Goal: Information Seeking & Learning: Learn about a topic

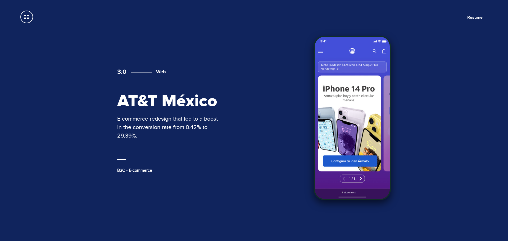
click at [218, 51] on div "3:0 Web AT&T México E-commerce redesign that led to a boost in the conversion r…" at bounding box center [253, 121] width 317 height 166
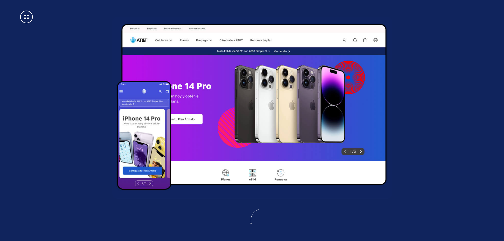
click at [31, 21] on section at bounding box center [252, 107] width 504 height 215
click at [30, 19] on span at bounding box center [26, 17] width 13 height 13
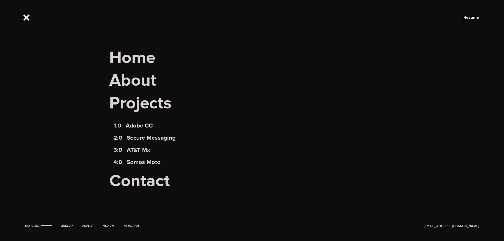
click at [30, 19] on span at bounding box center [26, 17] width 13 height 13
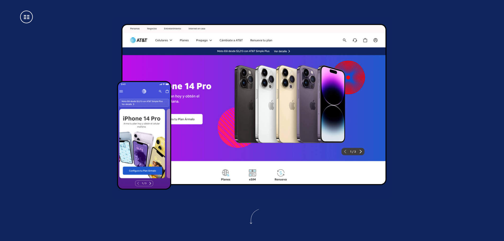
click at [30, 19] on span at bounding box center [26, 17] width 13 height 13
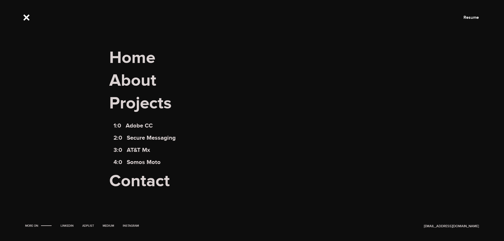
click at [30, 19] on span at bounding box center [26, 17] width 13 height 13
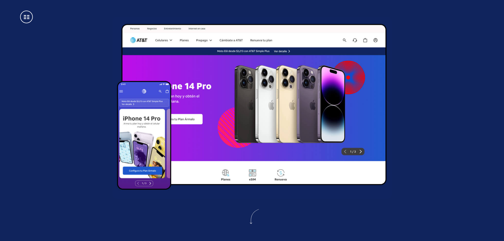
click at [30, 19] on span at bounding box center [26, 17] width 13 height 13
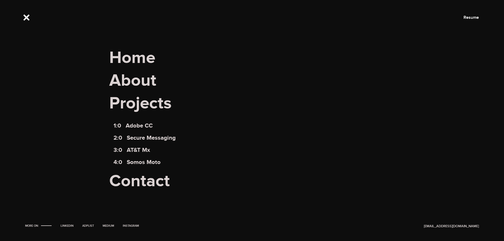
click at [30, 19] on span at bounding box center [26, 17] width 13 height 13
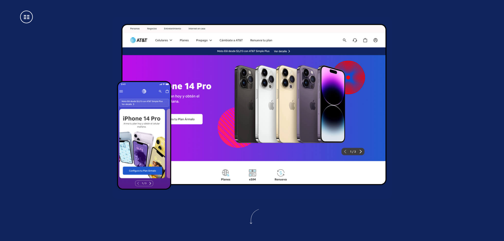
click at [30, 20] on span at bounding box center [26, 17] width 13 height 13
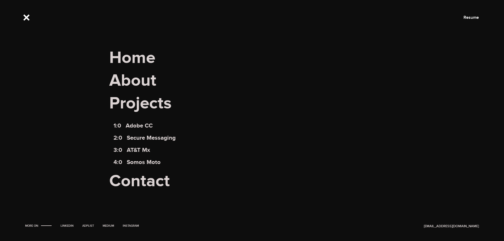
scroll to position [159, 0]
click at [31, 18] on span at bounding box center [26, 17] width 13 height 13
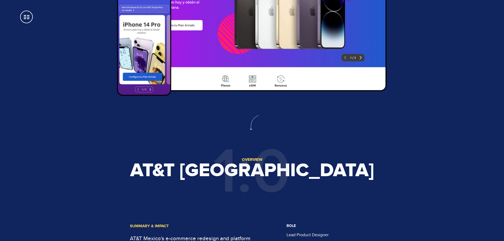
scroll to position [0, 0]
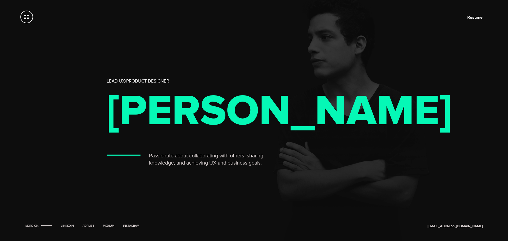
click at [25, 21] on span at bounding box center [26, 17] width 13 height 13
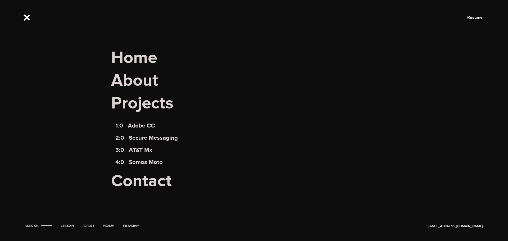
click at [25, 21] on span at bounding box center [26, 17] width 13 height 13
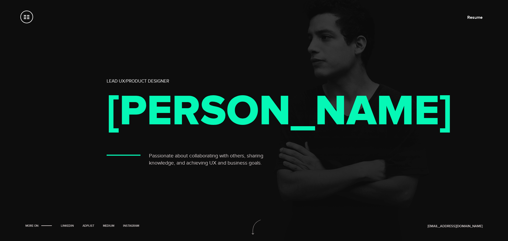
click at [25, 21] on span at bounding box center [26, 17] width 13 height 13
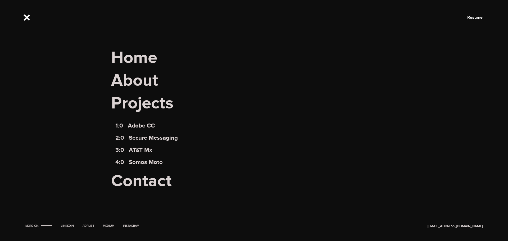
click at [25, 21] on span at bounding box center [26, 17] width 13 height 13
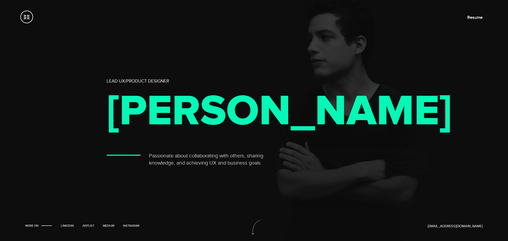
click at [29, 19] on span at bounding box center [26, 17] width 13 height 13
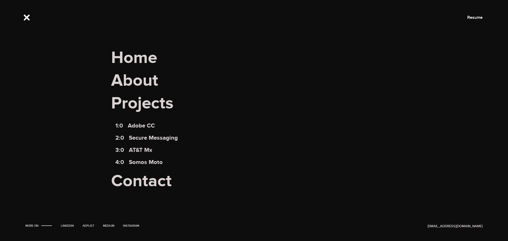
click at [29, 19] on span at bounding box center [26, 17] width 13 height 13
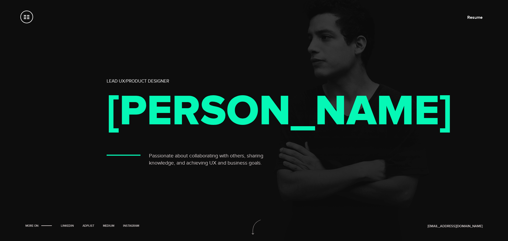
click at [29, 19] on span at bounding box center [26, 17] width 13 height 13
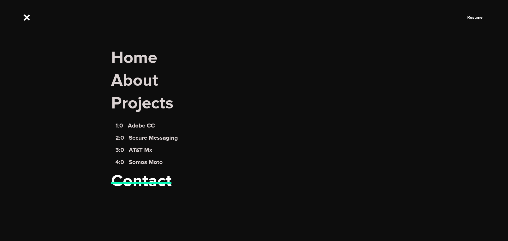
click at [152, 180] on link "Contact" at bounding box center [141, 181] width 61 height 21
click at [149, 79] on link "About" at bounding box center [134, 80] width 47 height 21
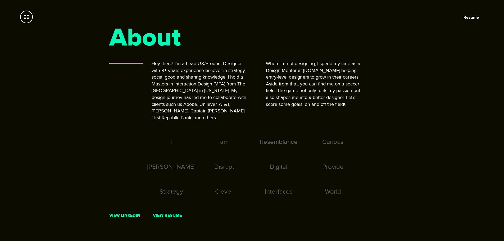
click at [171, 138] on div "I" at bounding box center [171, 150] width 53 height 25
drag, startPoint x: 221, startPoint y: 134, endPoint x: 234, endPoint y: 135, distance: 12.7
click at [222, 138] on div "I am Resemblance Curious [PERSON_NAME] Disrupt Digital Provide Strategy Clever …" at bounding box center [252, 175] width 214 height 75
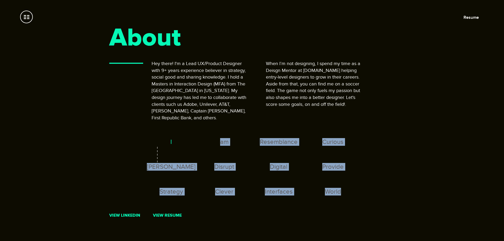
click at [287, 138] on div "Resemblance" at bounding box center [279, 150] width 56 height 25
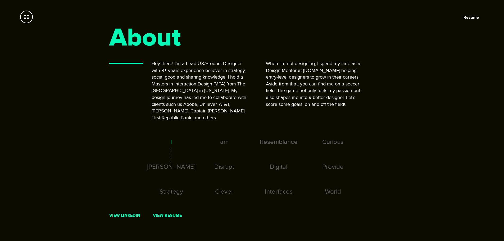
click at [340, 138] on div "Curious" at bounding box center [332, 150] width 53 height 25
click at [26, 16] on span at bounding box center [26, 17] width 13 height 13
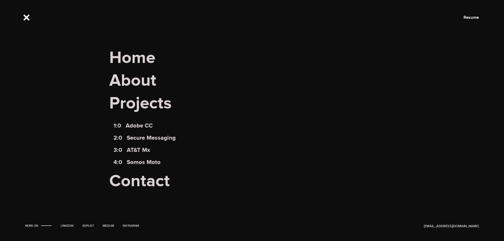
click at [220, 19] on nav "Home About Projects 1:0 Adobe CC 2:0 Secure Messaging 3:0 AT&T Mx 4:0 Somos Moto" at bounding box center [252, 120] width 504 height 241
click at [25, 15] on span at bounding box center [26, 17] width 13 height 13
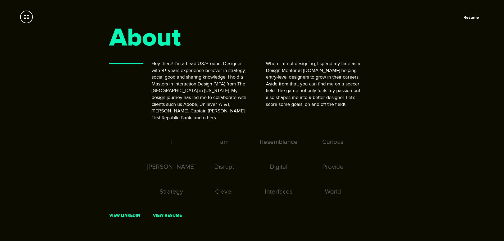
click at [25, 15] on span at bounding box center [26, 17] width 13 height 13
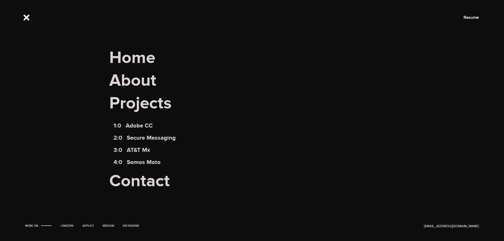
click at [25, 15] on span at bounding box center [26, 17] width 13 height 13
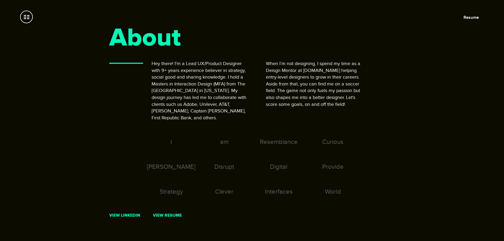
click at [19, 18] on section "About Hey there! I'm a Lead UX/Product Designer with 9+ years experience believ…" at bounding box center [252, 134] width 504 height 268
click at [24, 17] on span at bounding box center [26, 17] width 13 height 13
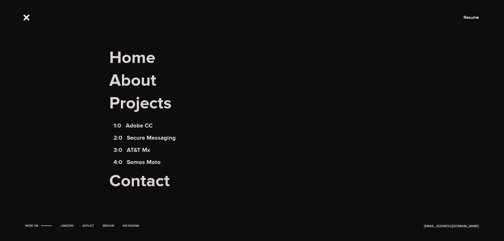
click at [29, 17] on span at bounding box center [26, 17] width 13 height 13
